Goal: Find specific page/section: Find specific page/section

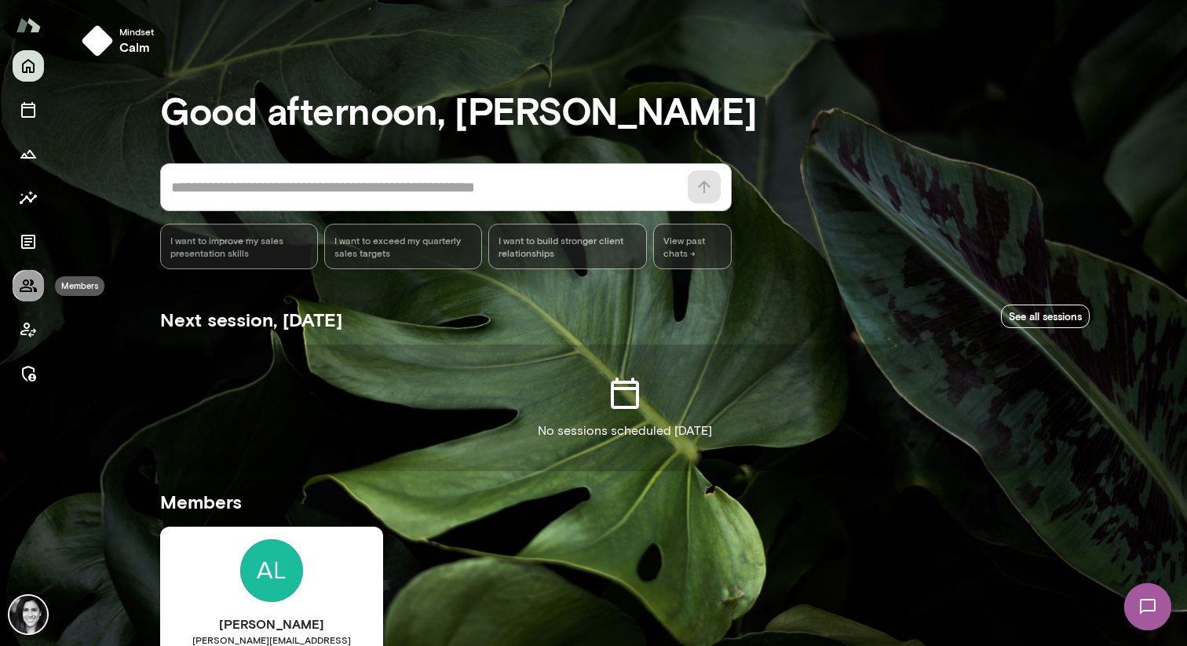
click at [30, 292] on icon "Members" at bounding box center [28, 285] width 19 height 19
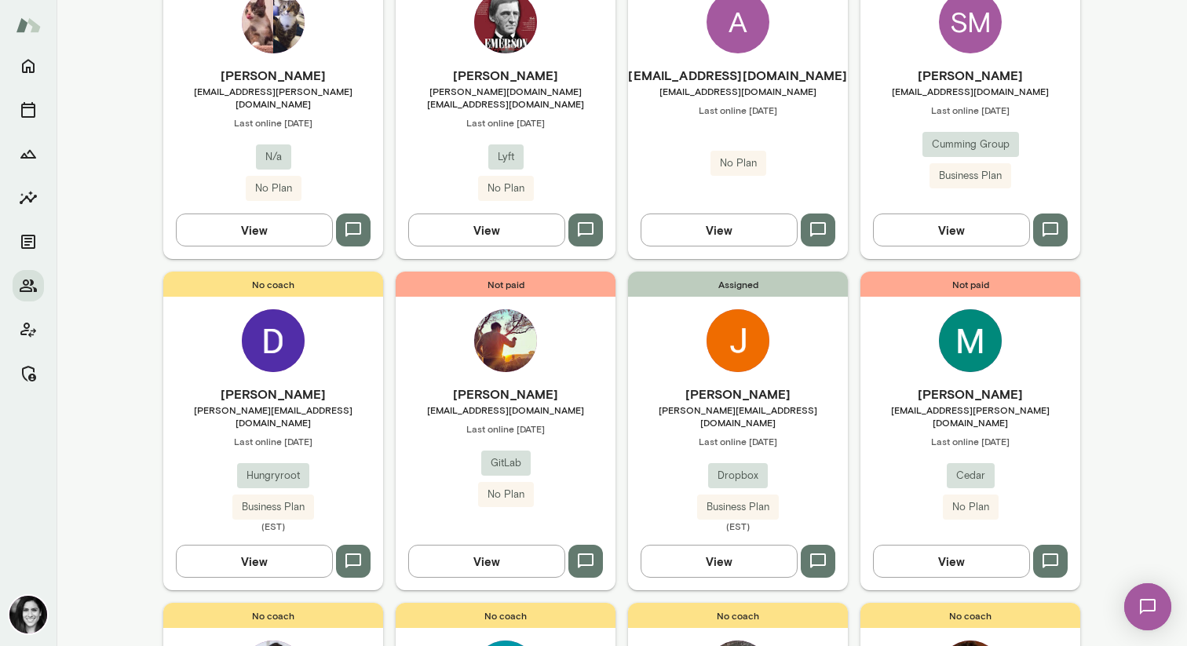
scroll to position [593, 0]
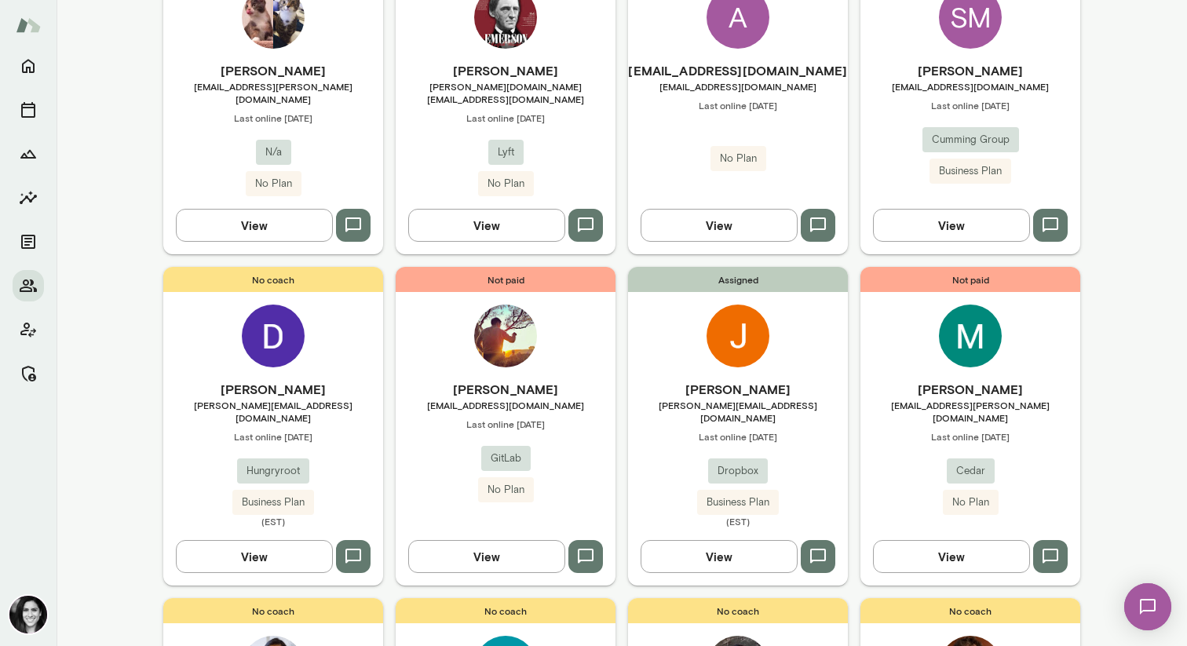
click at [326, 305] on div "No coach [PERSON_NAME] [PERSON_NAME][EMAIL_ADDRESS][DOMAIN_NAME] Last online [D…" at bounding box center [273, 426] width 220 height 319
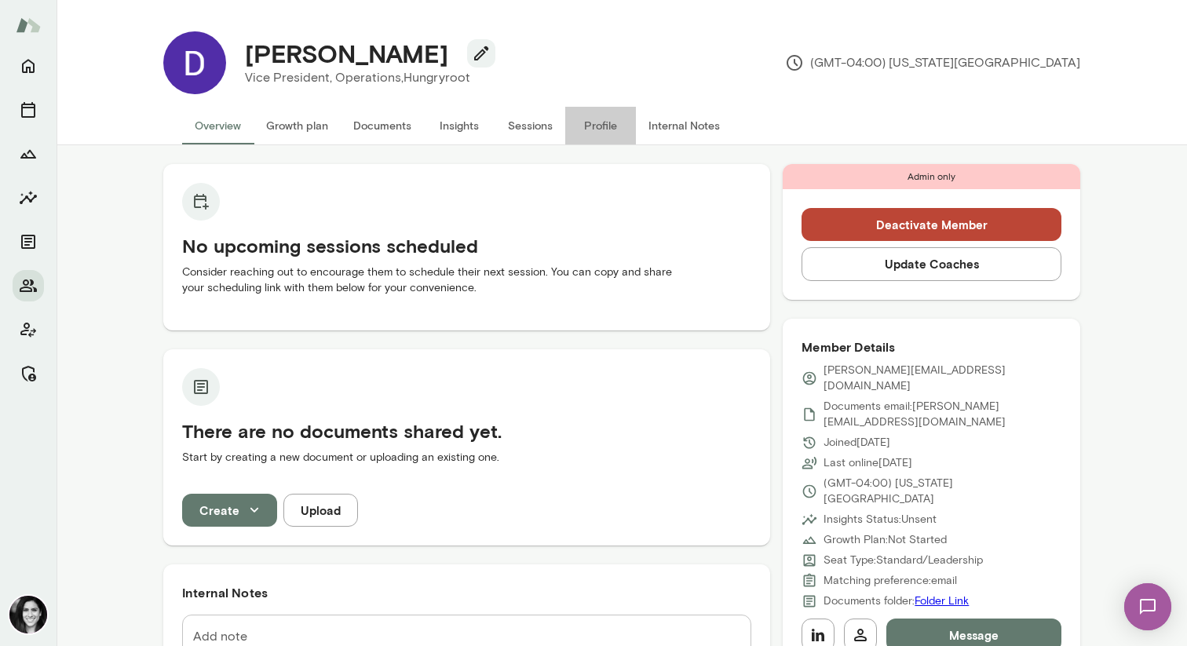
click at [597, 134] on button "Profile" at bounding box center [600, 126] width 71 height 38
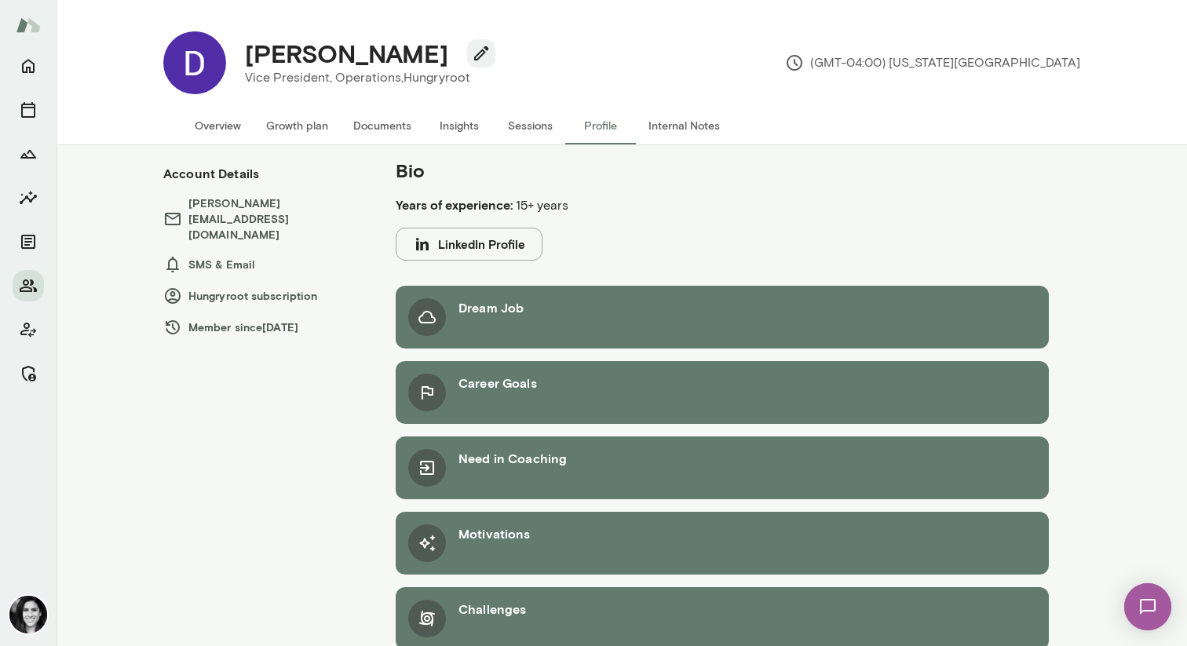
click at [201, 137] on button "Overview" at bounding box center [217, 126] width 71 height 38
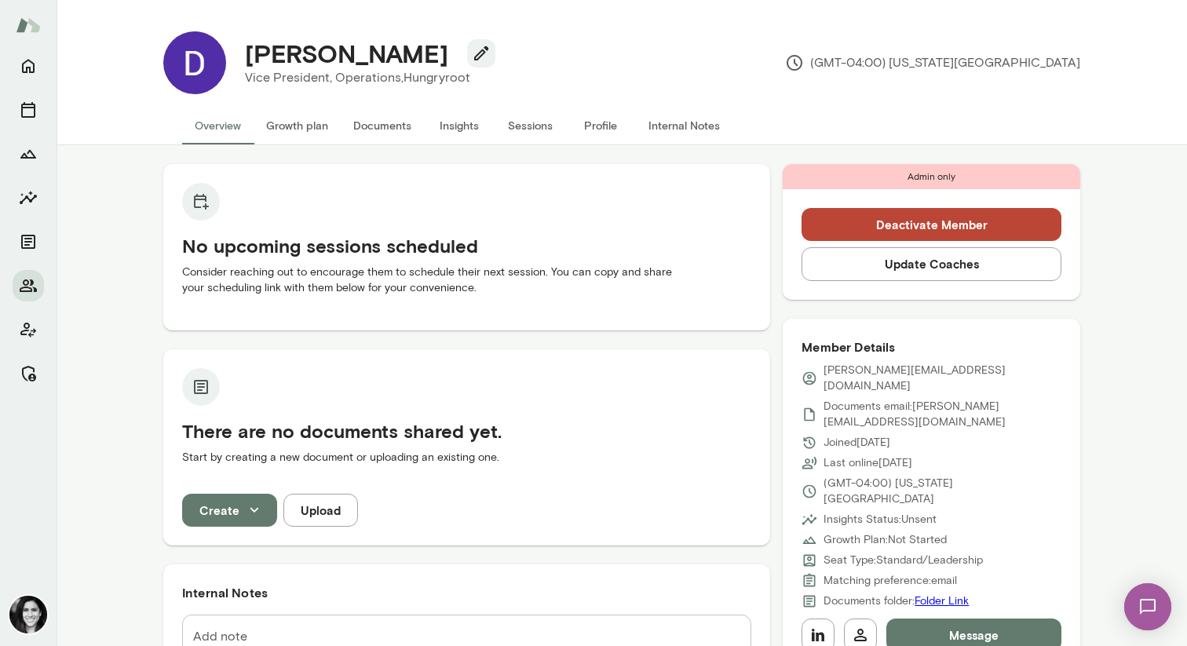
click at [10, 52] on div at bounding box center [28, 348] width 57 height 596
click at [12, 57] on div at bounding box center [28, 348] width 57 height 596
